Goal: Task Accomplishment & Management: Complete application form

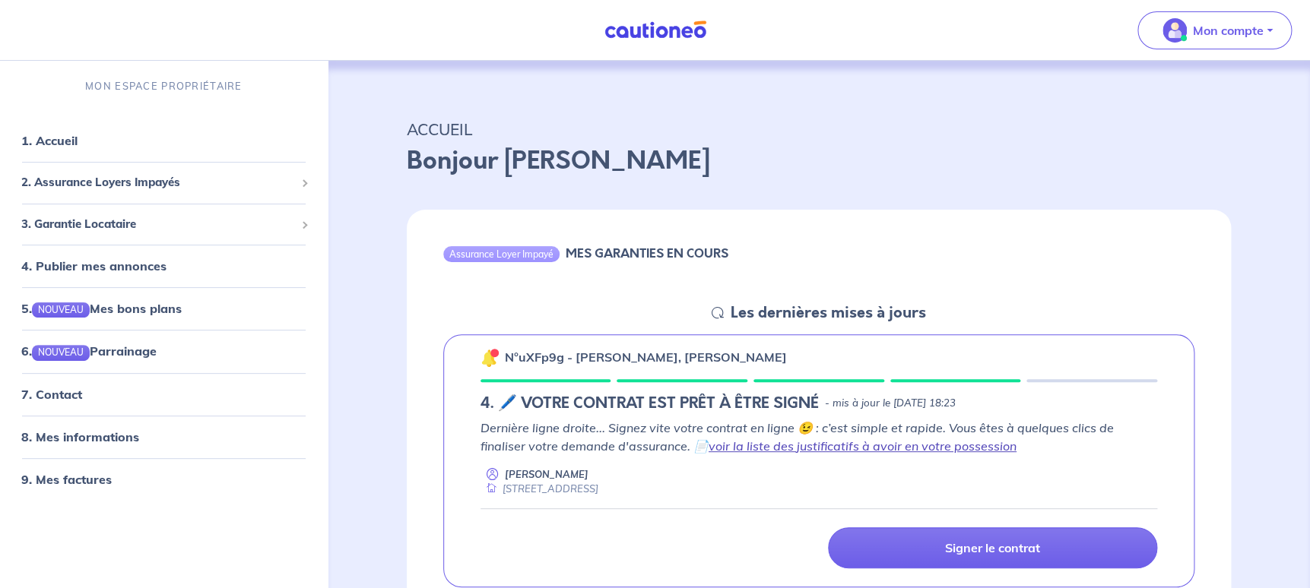
click at [890, 449] on link "voir la liste des justificatifs à avoir en votre possession" at bounding box center [863, 446] width 308 height 15
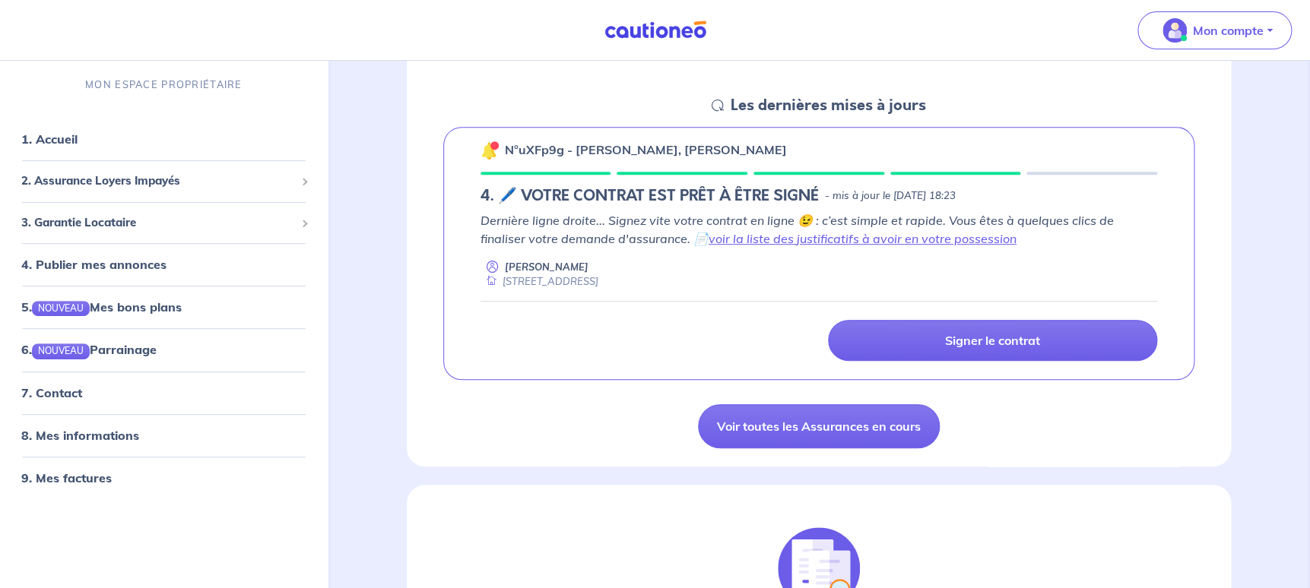
scroll to position [231, 0]
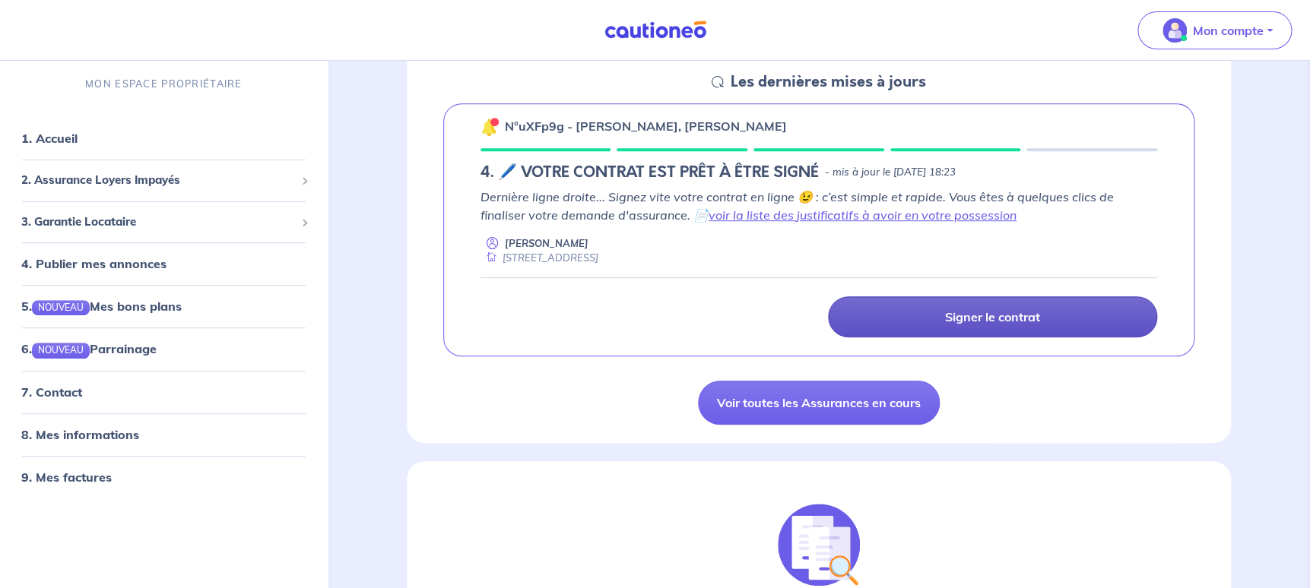
click at [1030, 310] on p "Signer le contrat" at bounding box center [992, 316] width 95 height 15
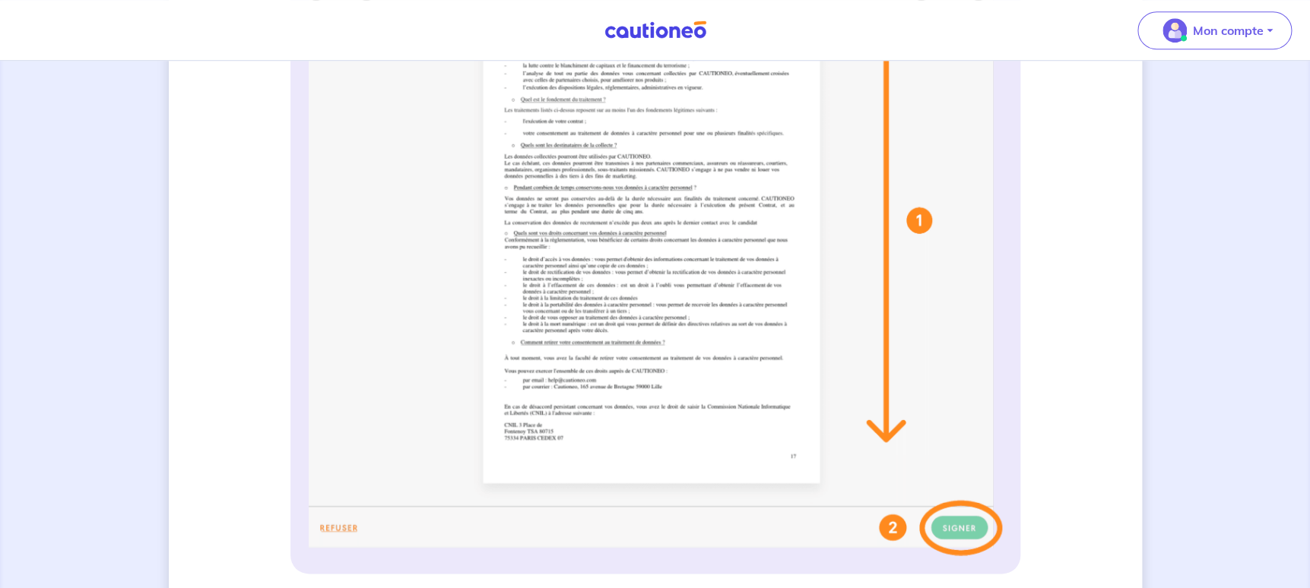
scroll to position [316, 0]
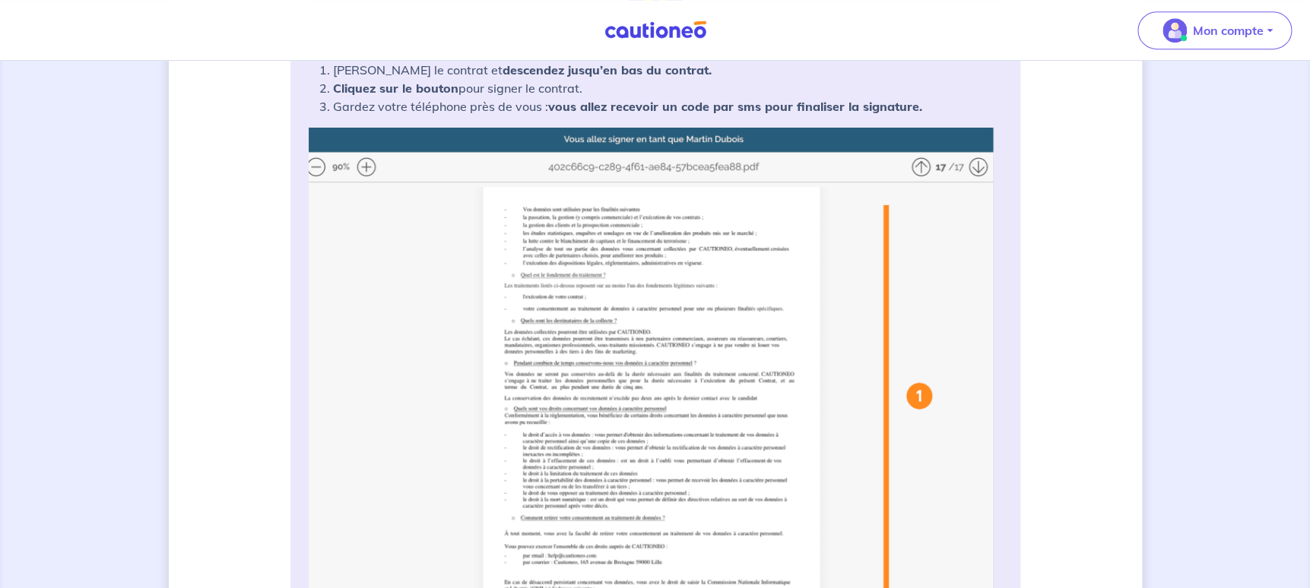
click at [642, 319] on img at bounding box center [655, 430] width 693 height 604
click at [918, 163] on img at bounding box center [655, 430] width 693 height 604
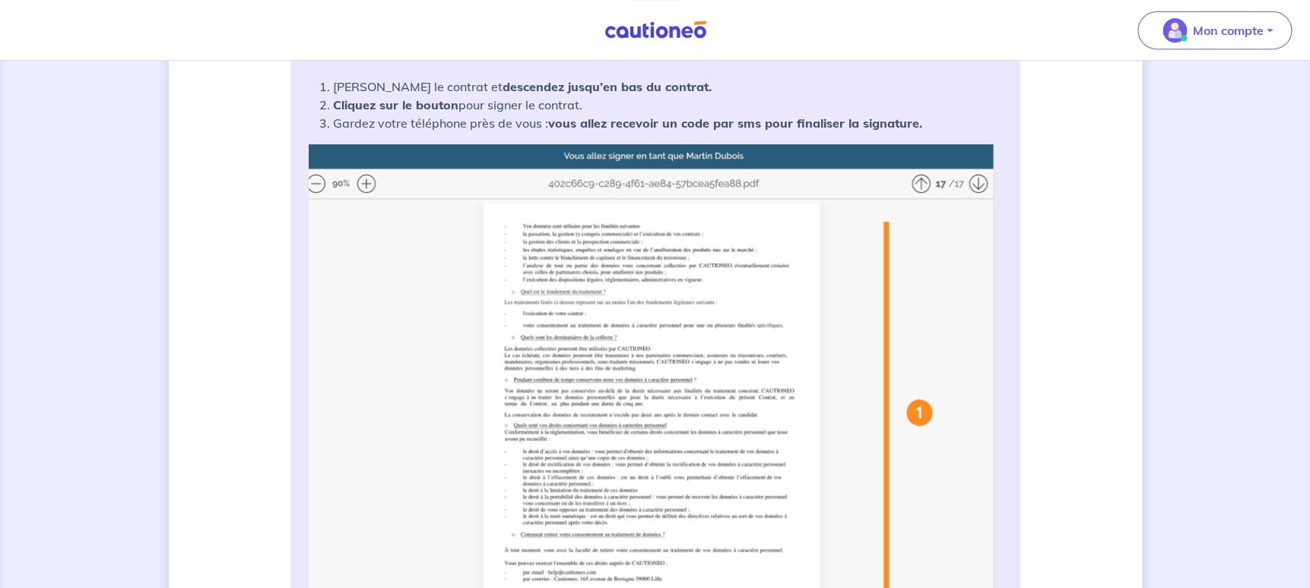
scroll to position [304, 0]
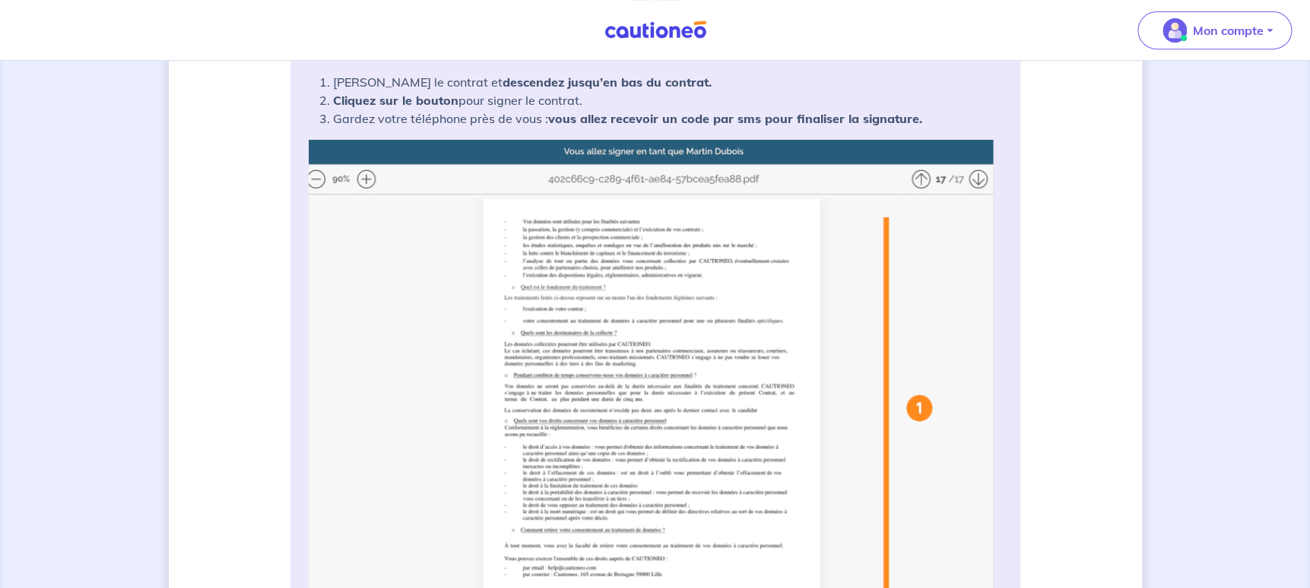
click at [373, 181] on img at bounding box center [655, 442] width 693 height 604
click at [369, 179] on img at bounding box center [655, 442] width 693 height 604
click at [367, 179] on img at bounding box center [655, 442] width 693 height 604
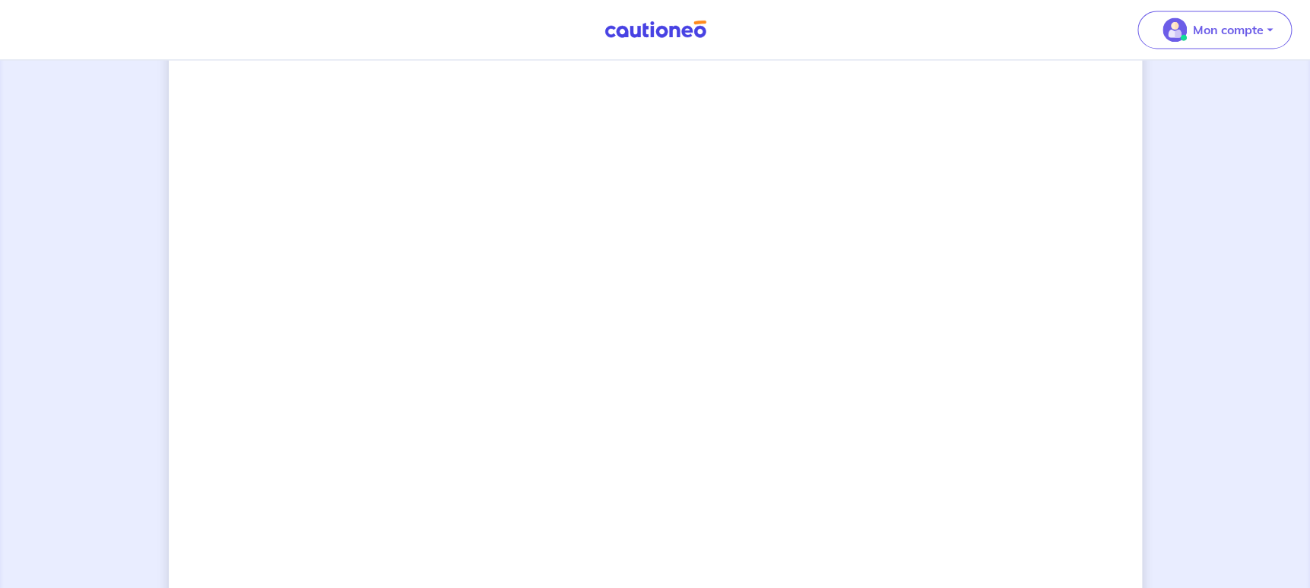
scroll to position [780, 0]
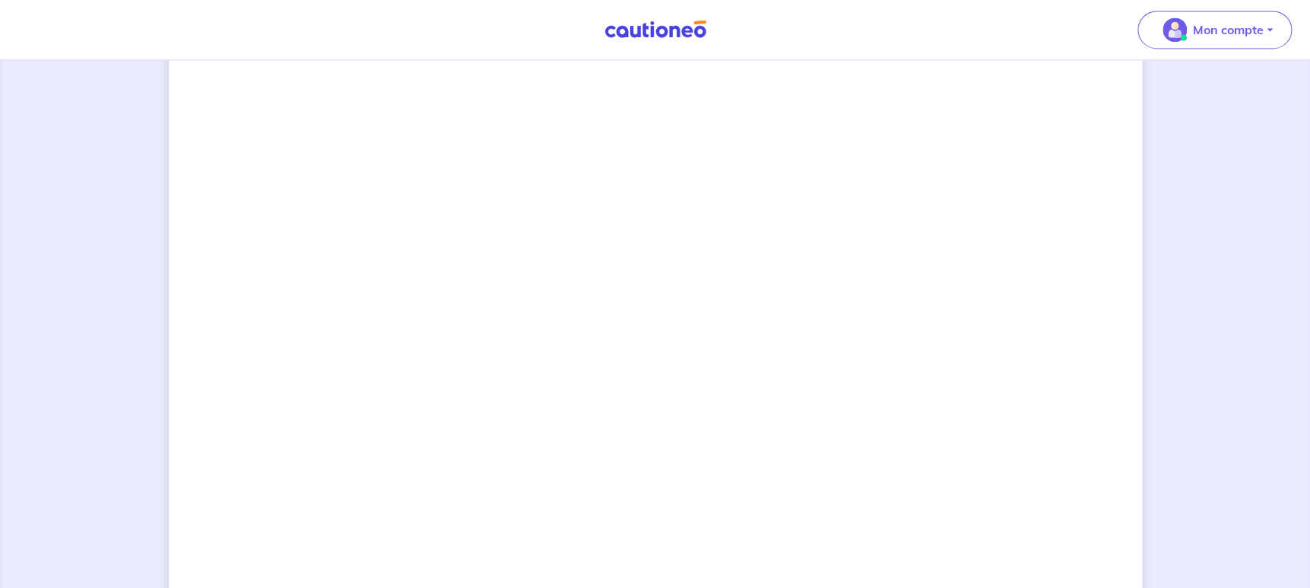
scroll to position [1060, 0]
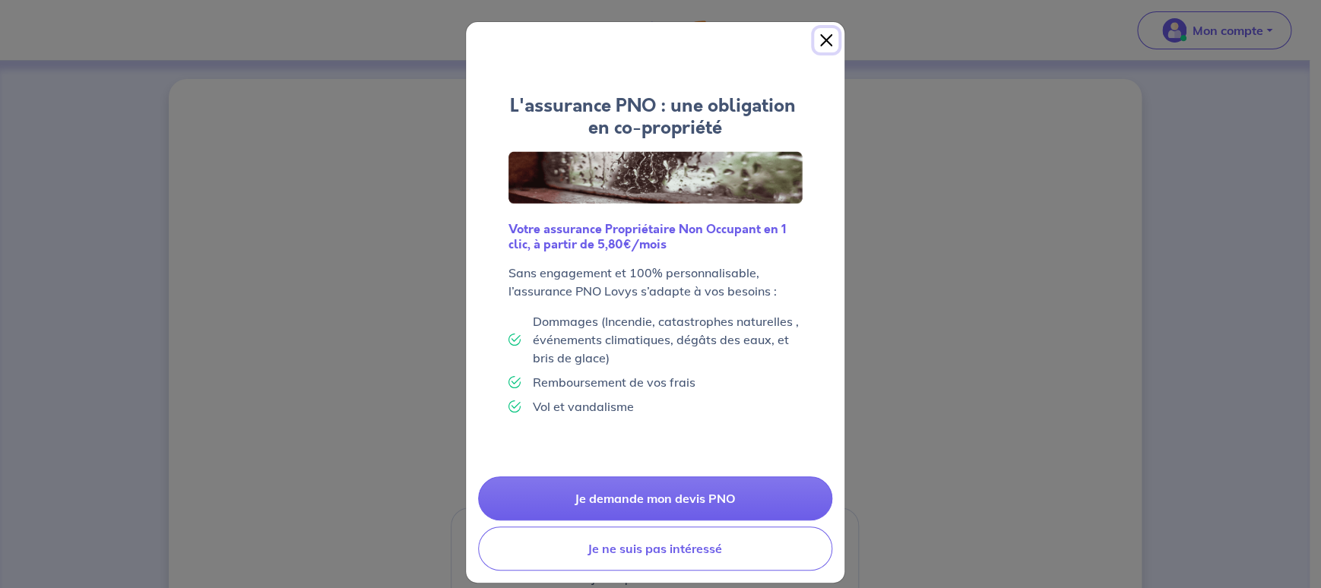
click at [821, 39] on button "Close" at bounding box center [826, 40] width 24 height 24
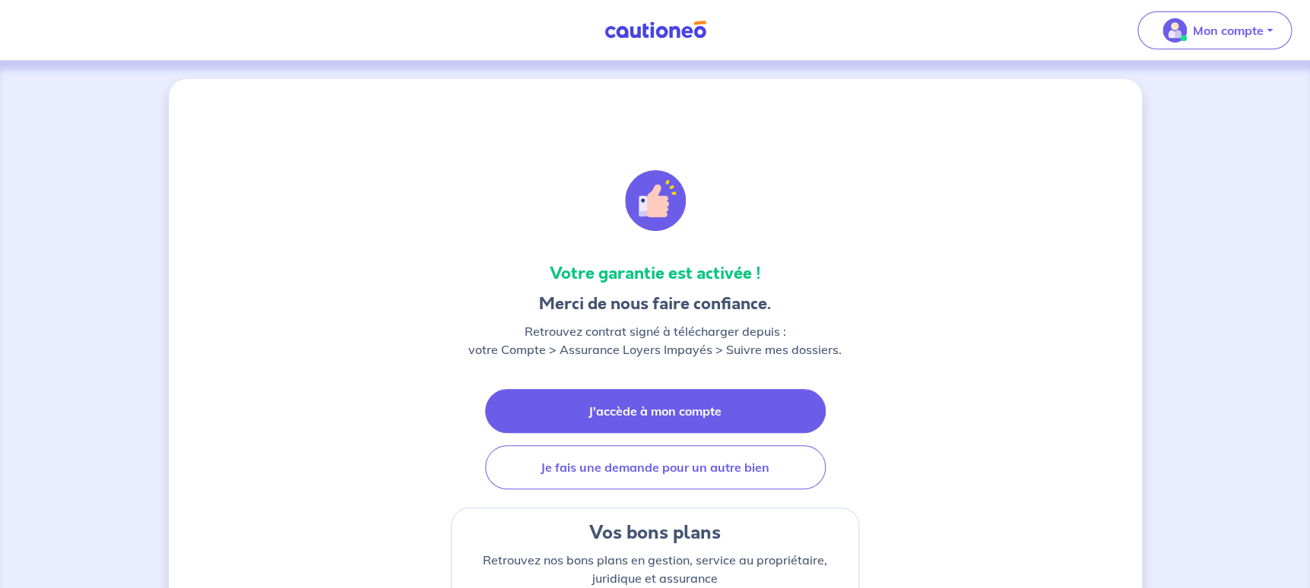
click at [685, 404] on link "J'accède à mon compte" at bounding box center [655, 411] width 341 height 44
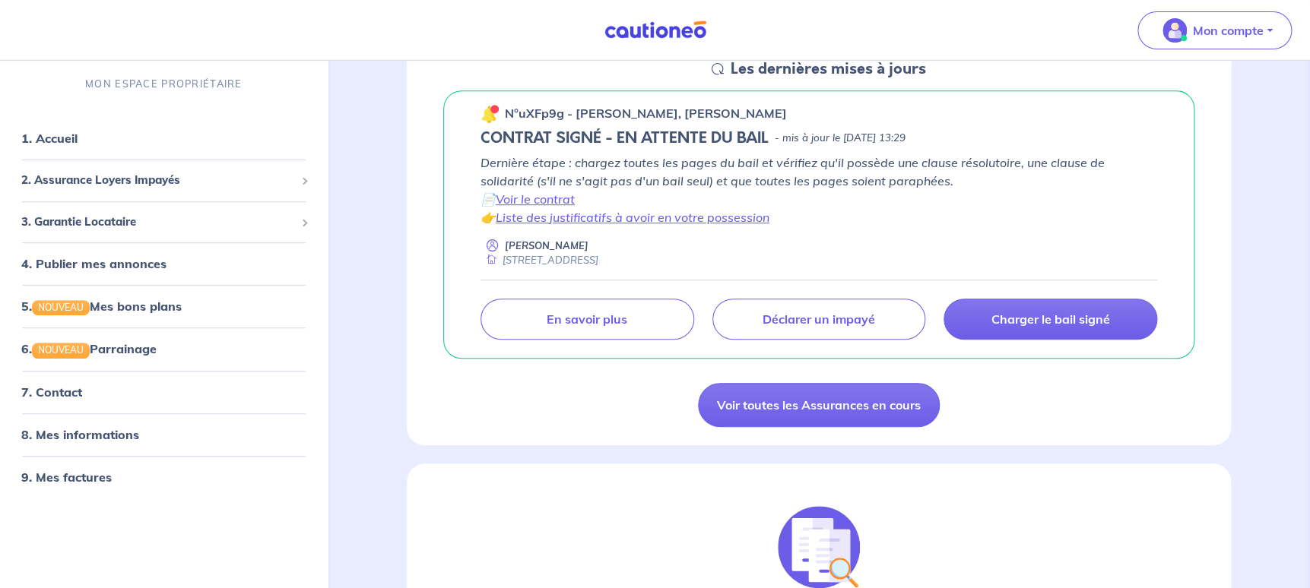
scroll to position [170, 0]
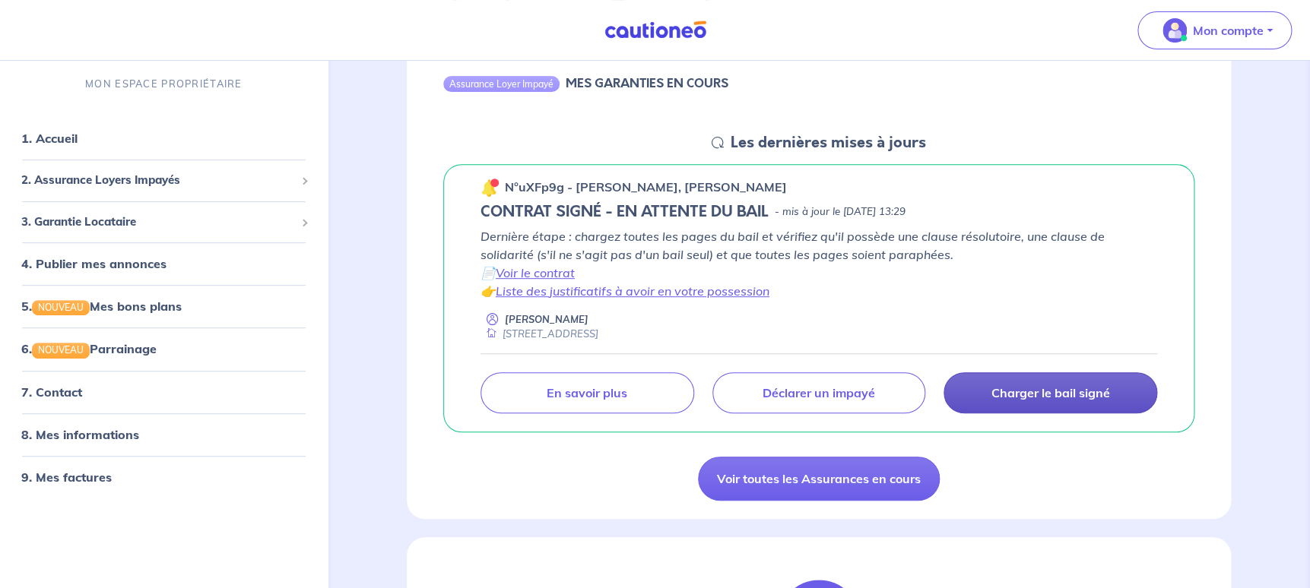
click at [1041, 395] on p "Charger le bail signé" at bounding box center [1050, 392] width 119 height 15
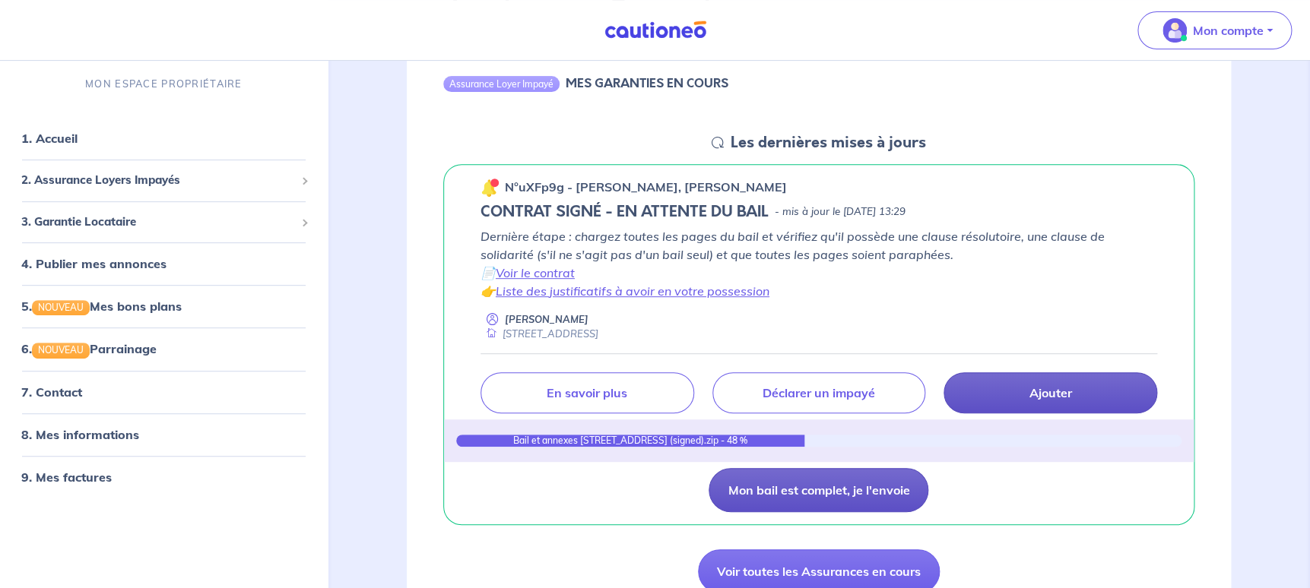
click at [787, 487] on button "Mon bail est complet, je l'envoie" at bounding box center [819, 490] width 220 height 44
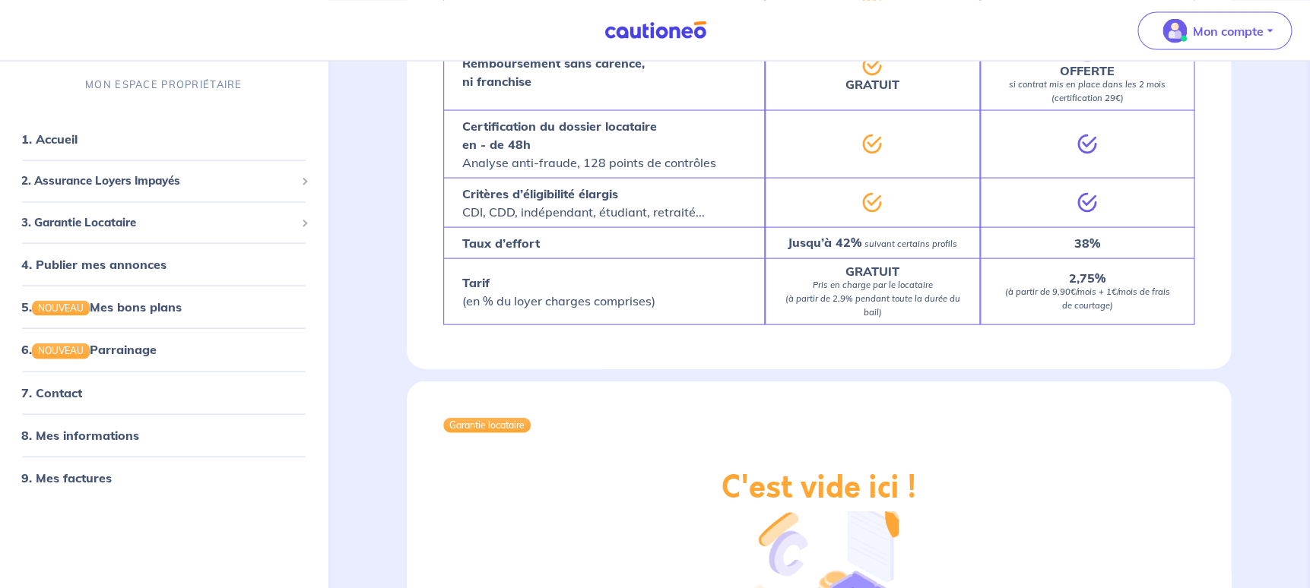
scroll to position [1663, 0]
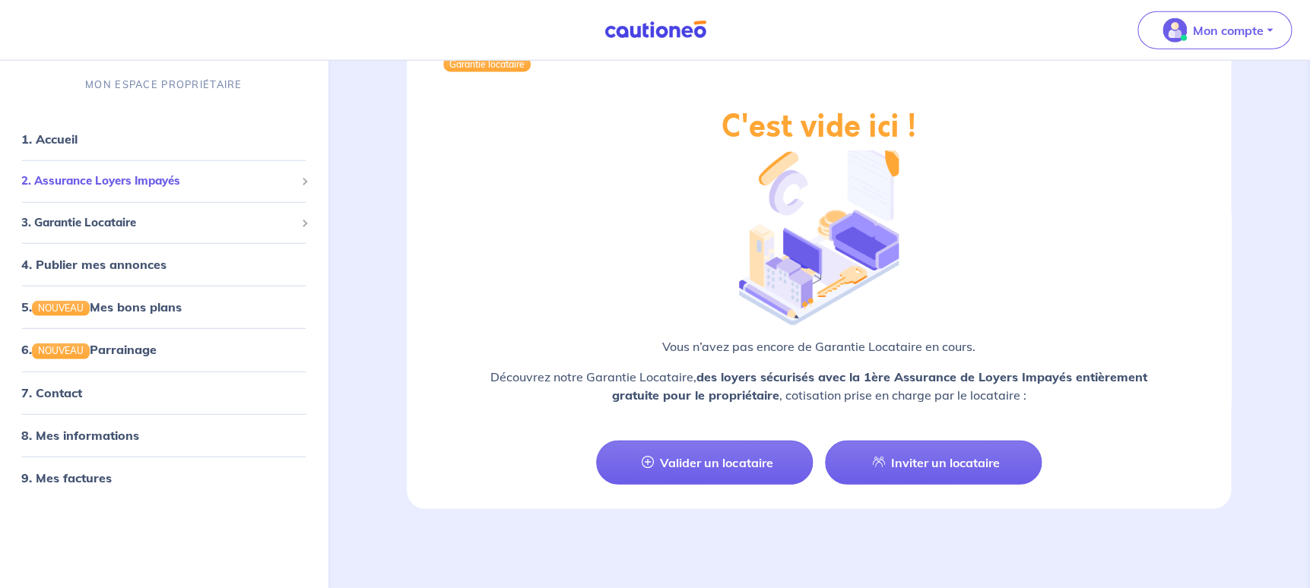
click at [119, 171] on div "2. Assurance Loyers Impayés" at bounding box center [164, 182] width 316 height 30
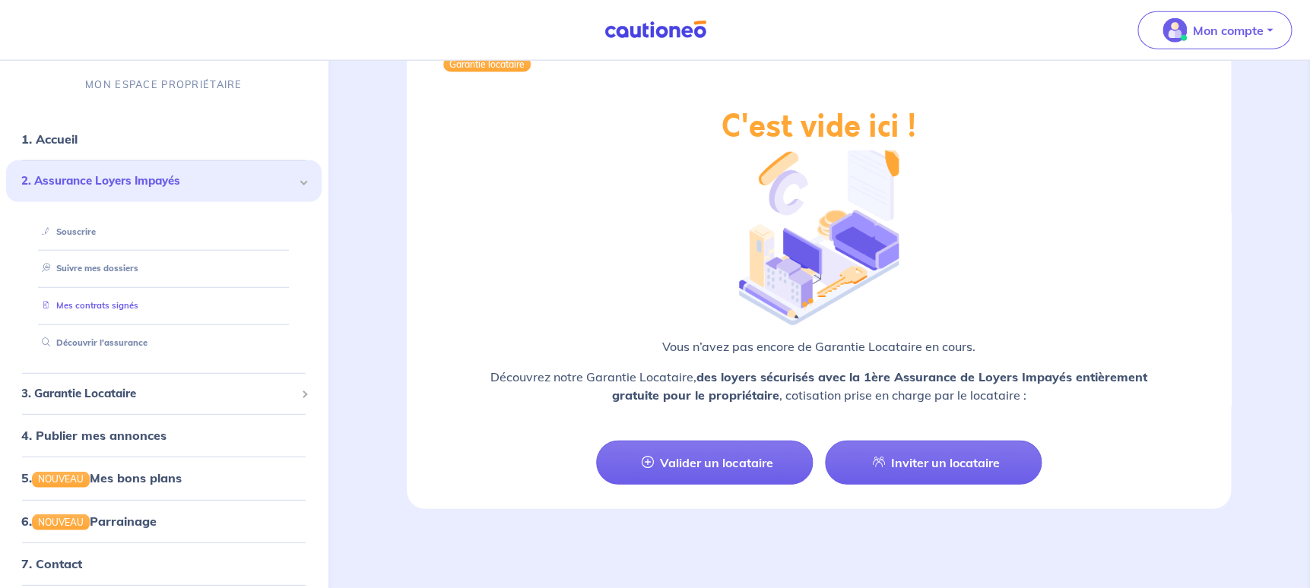
click at [98, 306] on link "Mes contrats signés" at bounding box center [87, 305] width 103 height 11
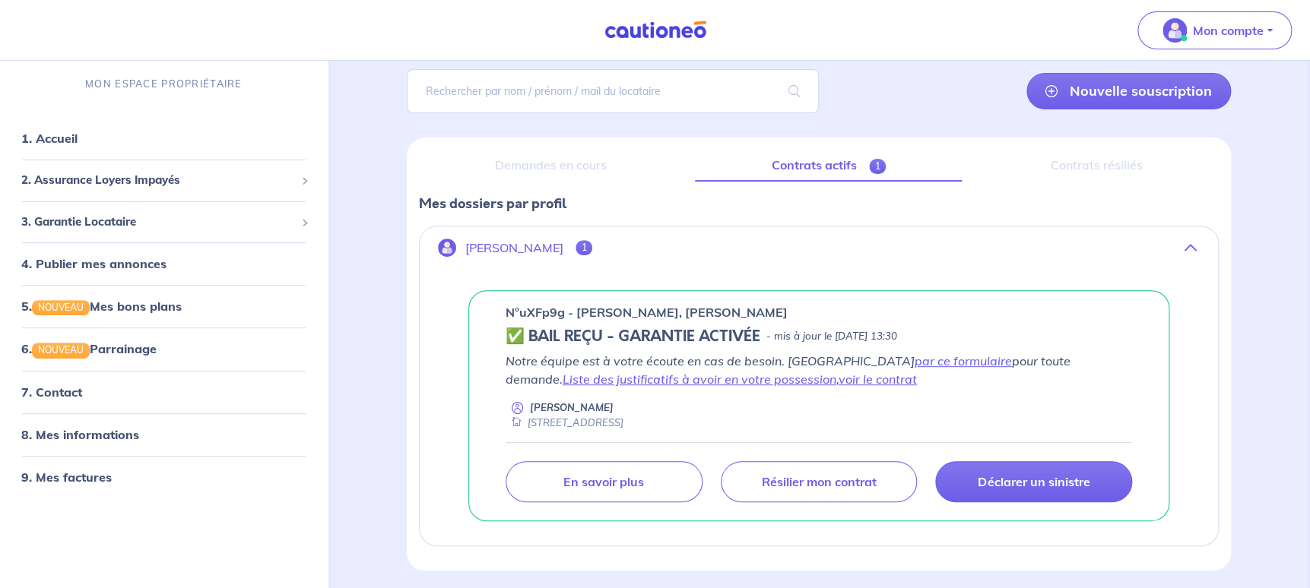
scroll to position [109, 0]
click at [93, 439] on link "8. Mes informations" at bounding box center [77, 434] width 113 height 15
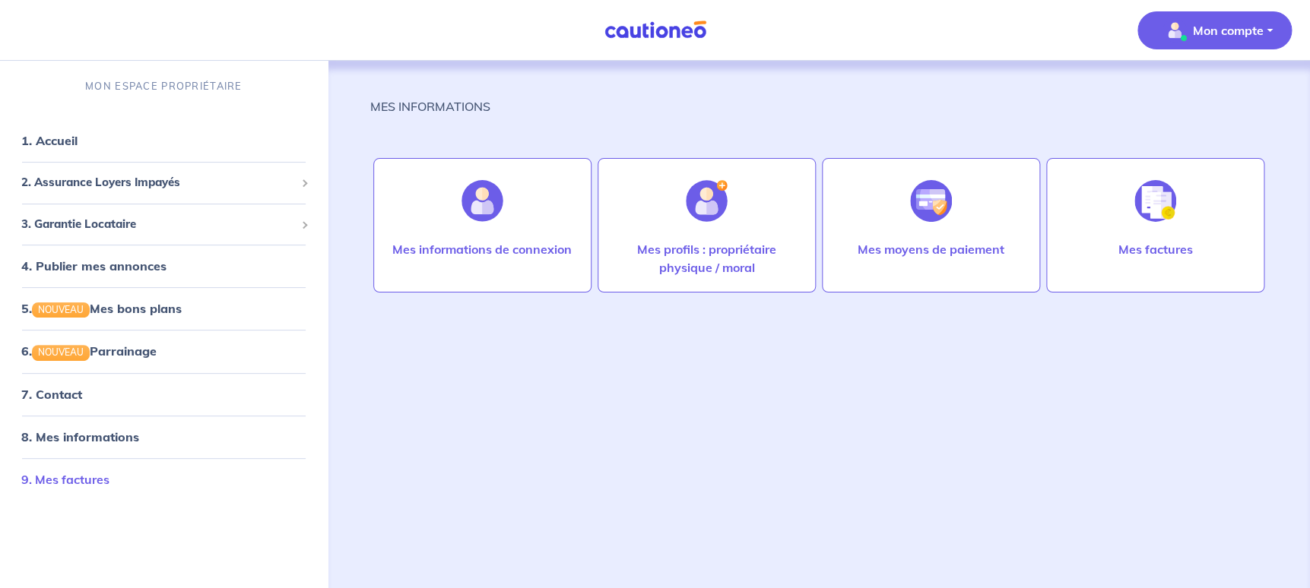
click at [90, 477] on link "9. Mes factures" at bounding box center [65, 479] width 88 height 15
